Goal: Information Seeking & Learning: Learn about a topic

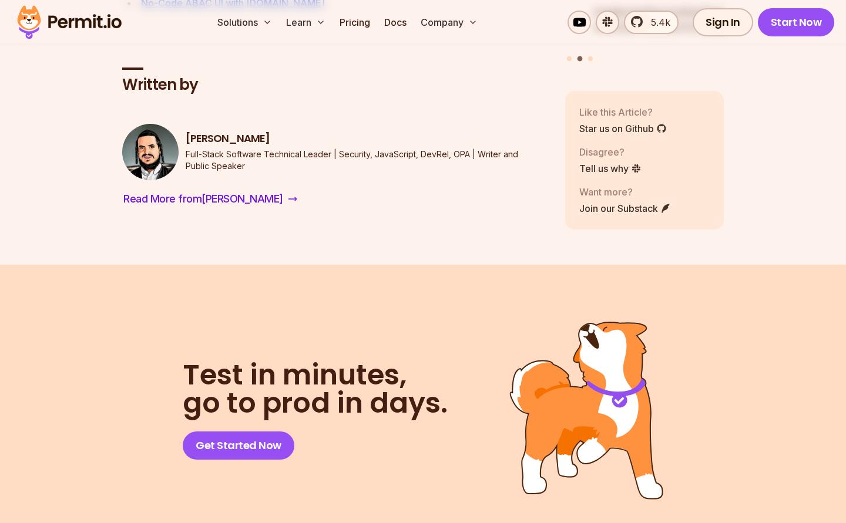
scroll to position [5961, 0]
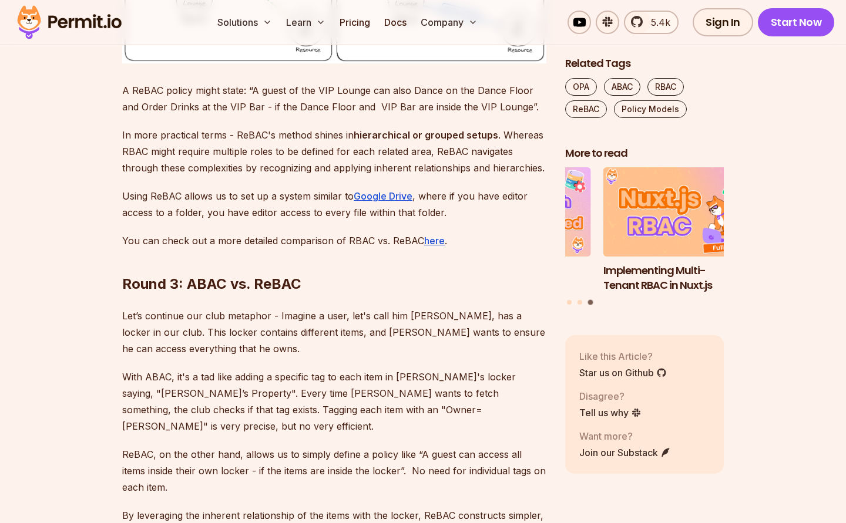
scroll to position [6062, 0]
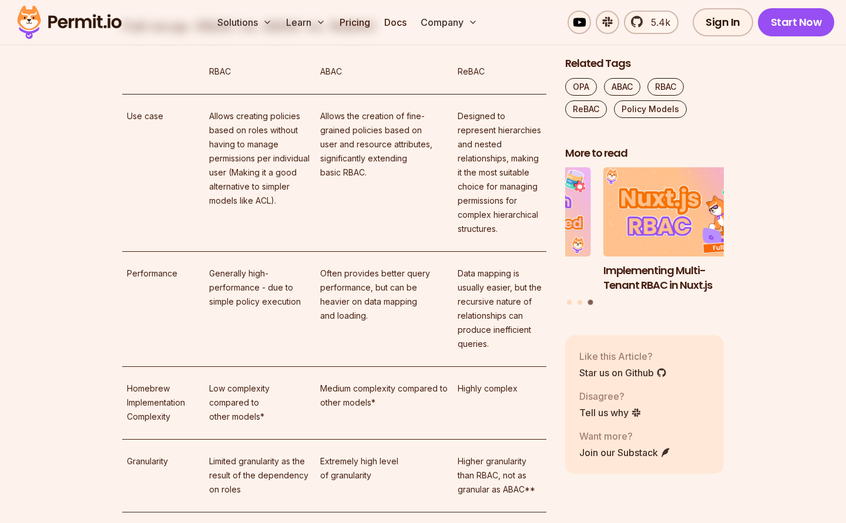
scroll to position [7113, 0]
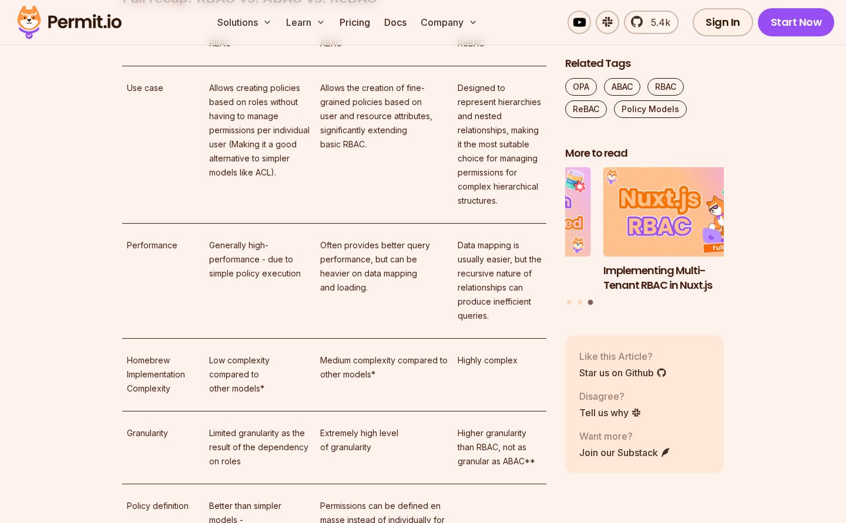
drag, startPoint x: 115, startPoint y: 310, endPoint x: 455, endPoint y: 303, distance: 339.6
drag, startPoint x: 480, startPoint y: 307, endPoint x: 52, endPoint y: 311, distance: 428.3
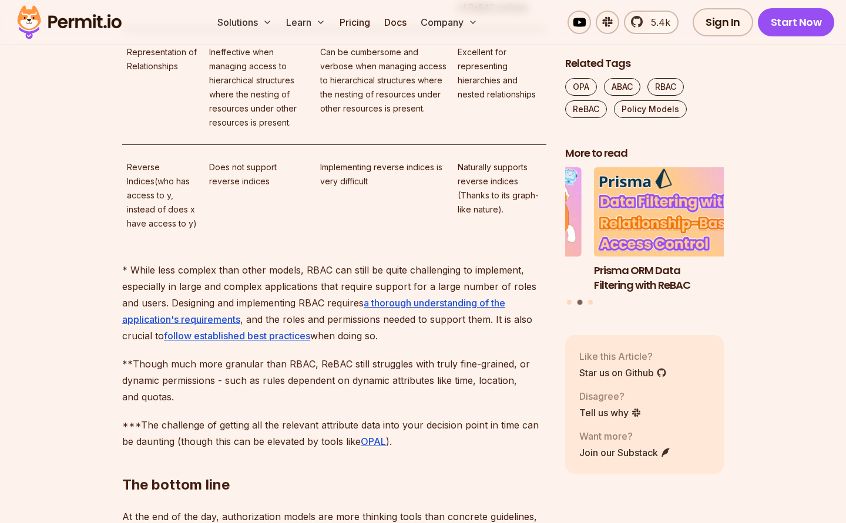
scroll to position [7837, 0]
